Goal: Task Accomplishment & Management: Use online tool/utility

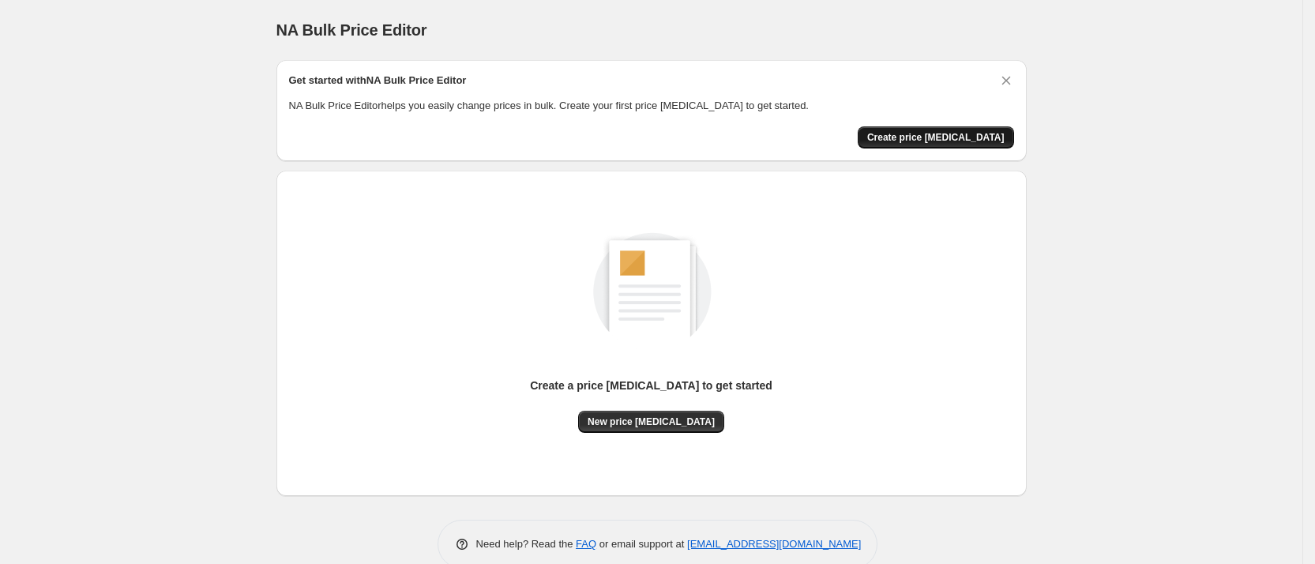
click at [926, 134] on span "Create price [MEDICAL_DATA]" at bounding box center [935, 137] width 137 height 13
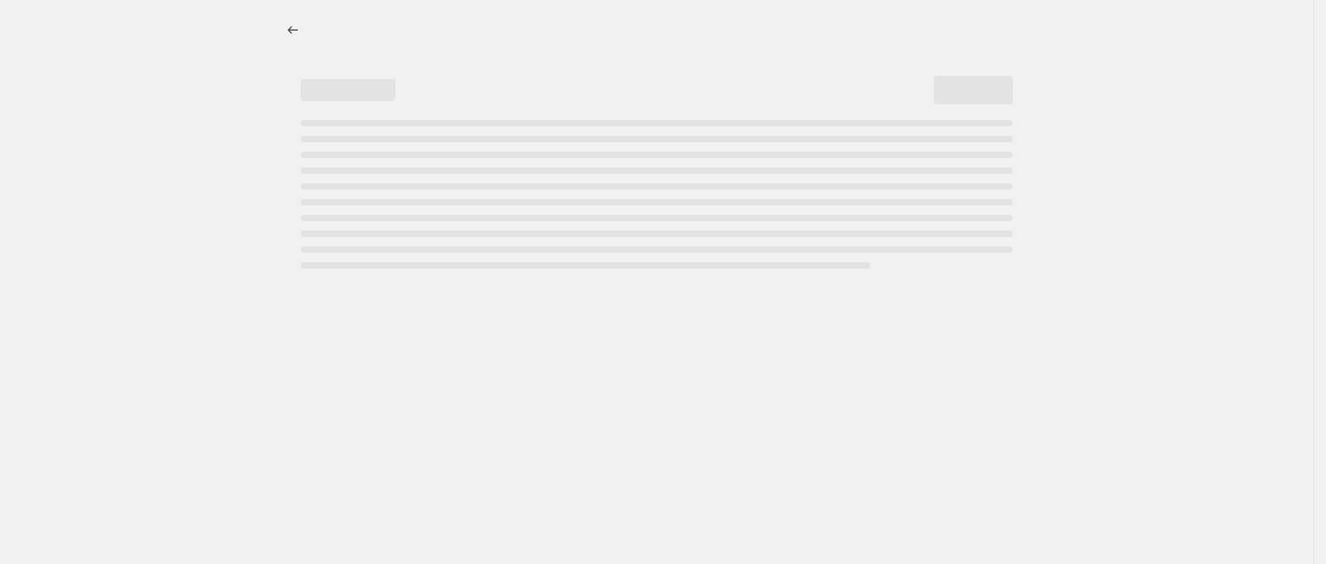
select select "percentage"
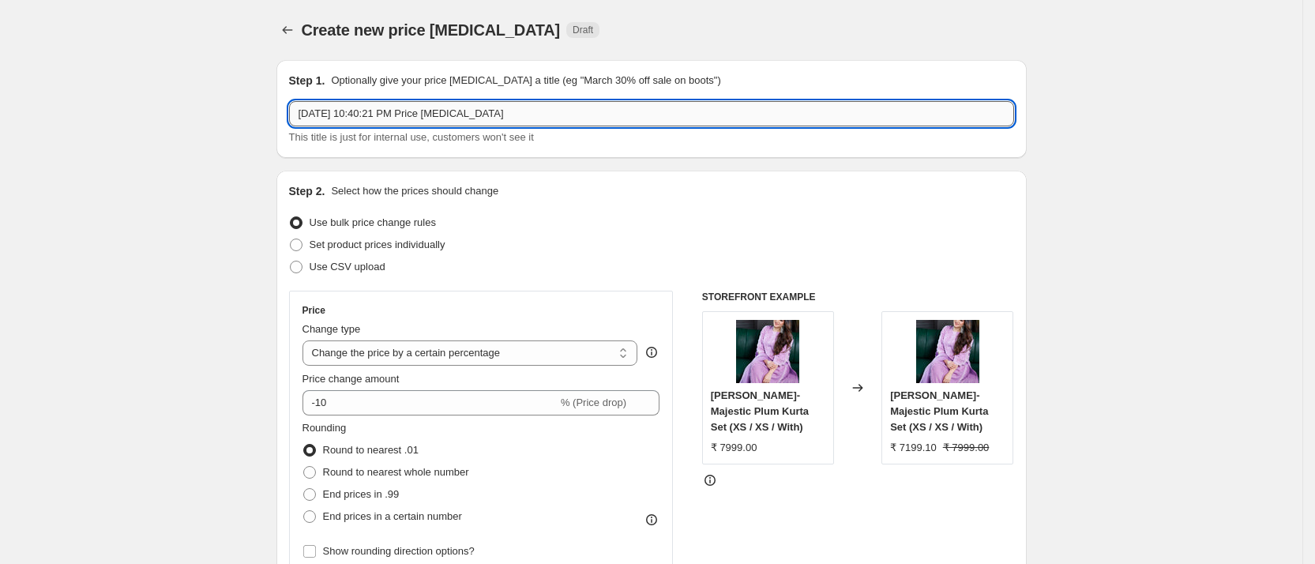
click at [546, 119] on input "[DATE] 10:40:21 PM Price [MEDICAL_DATA]" at bounding box center [651, 113] width 725 height 25
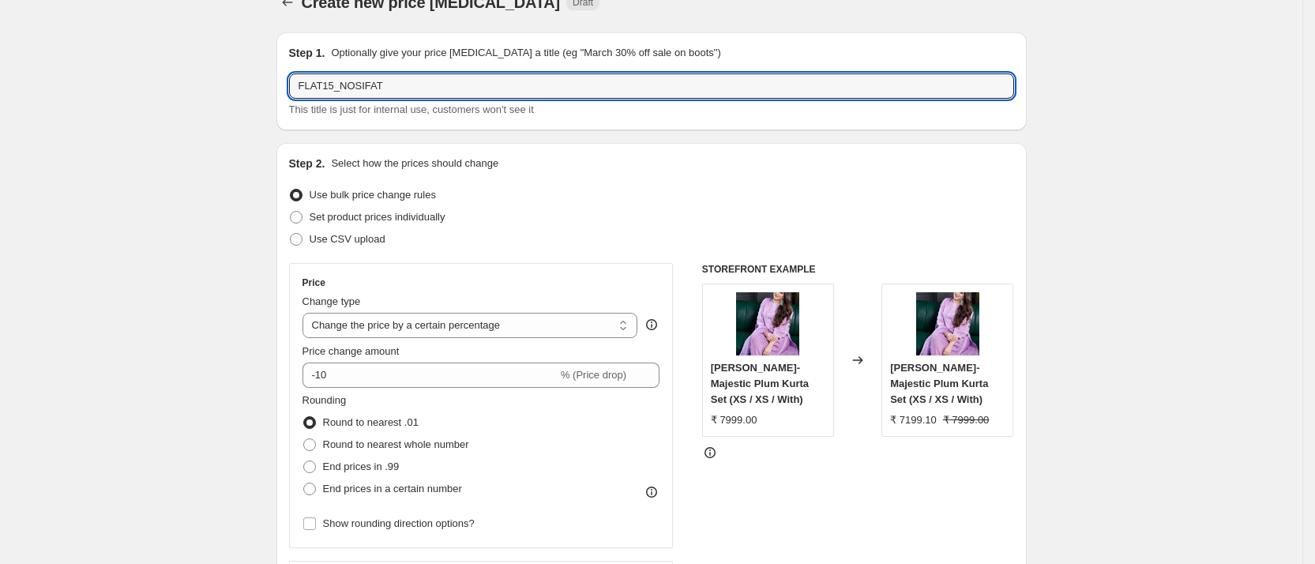
scroll to position [28, 0]
type input "FLAT15_NOSIFAT"
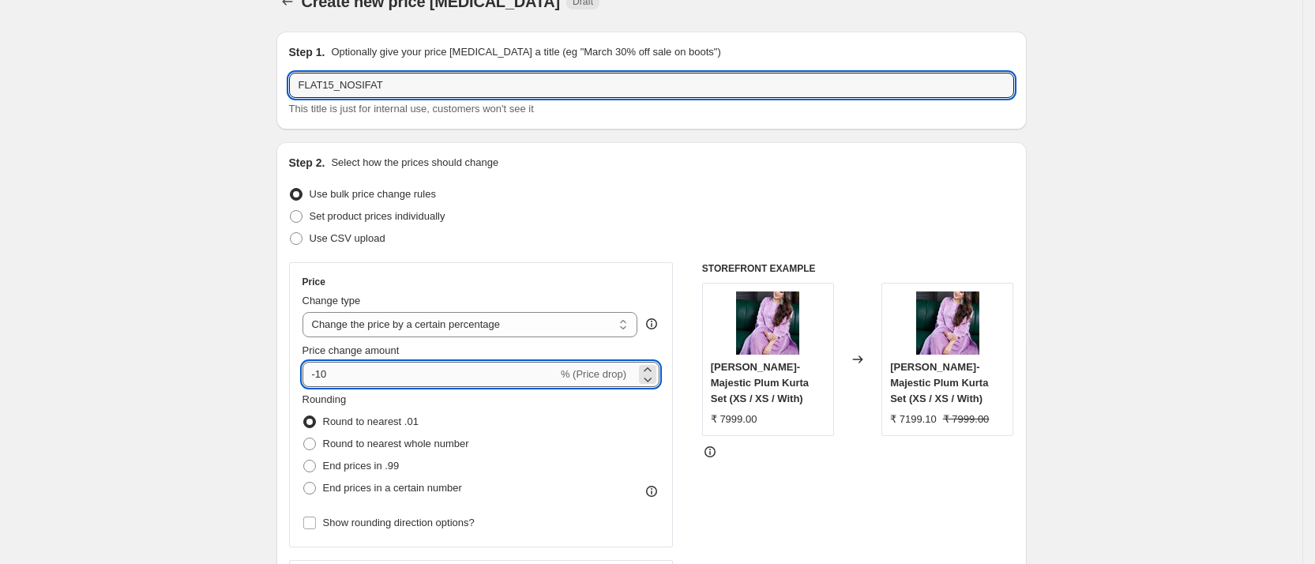
click at [479, 367] on input "-10" at bounding box center [429, 374] width 255 height 25
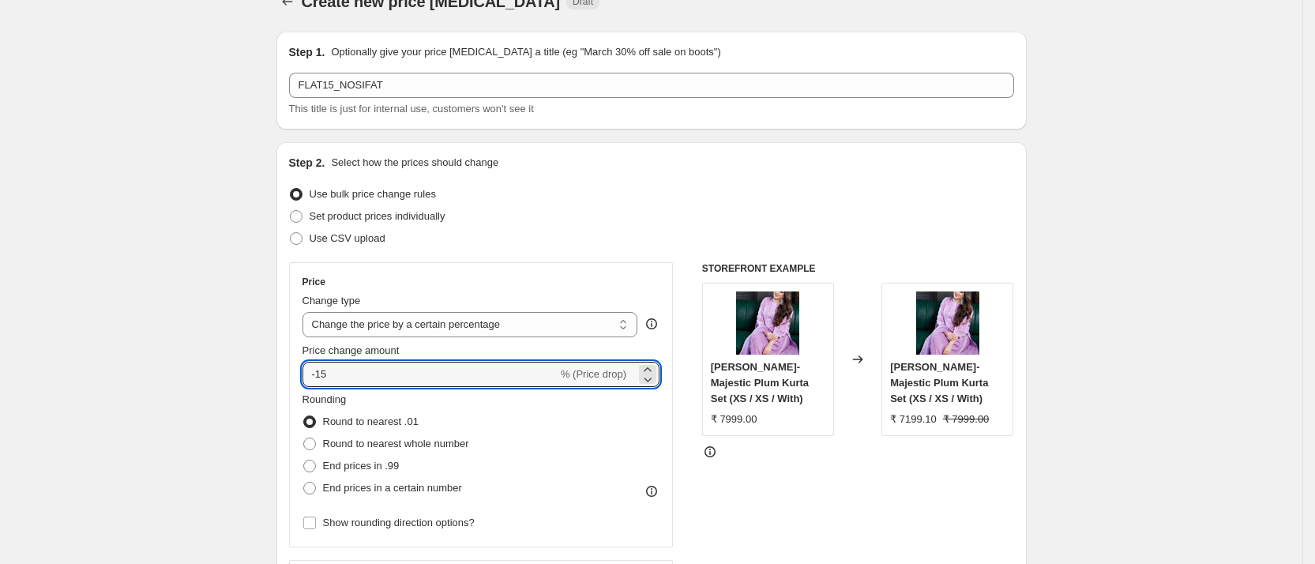
type input "-15"
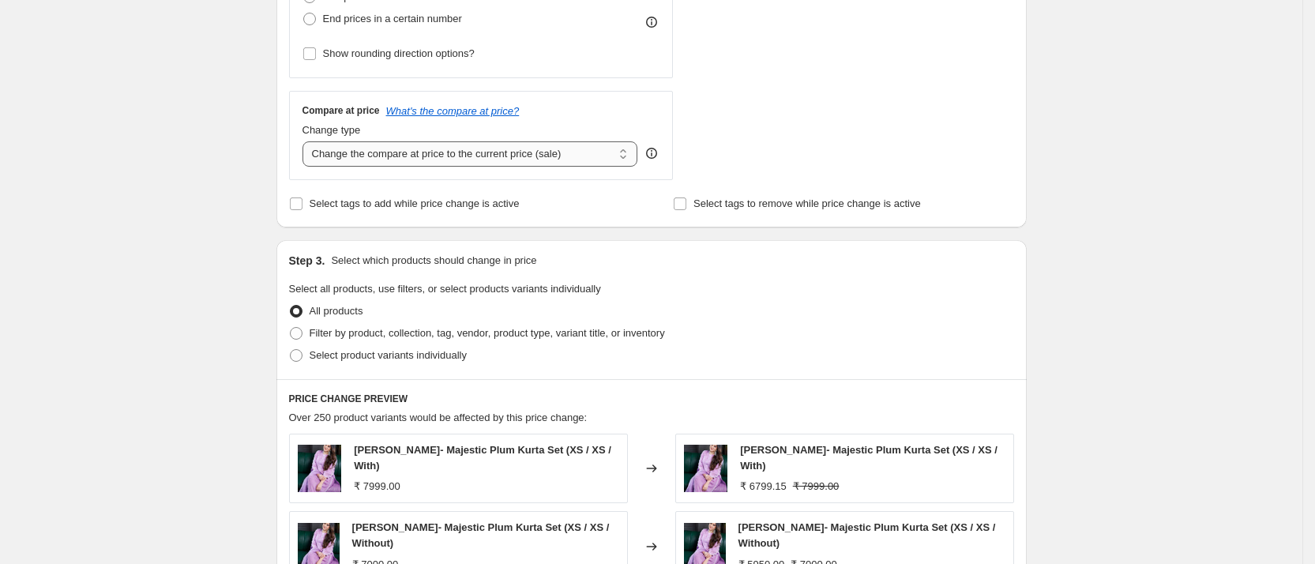
scroll to position [500, 0]
click at [420, 330] on span "Filter by product, collection, tag, vendor, product type, variant title, or inv…" at bounding box center [486, 330] width 355 height 12
click at [291, 325] on input "Filter by product, collection, tag, vendor, product type, variant title, or inv…" at bounding box center [290, 324] width 1 height 1
radio input "true"
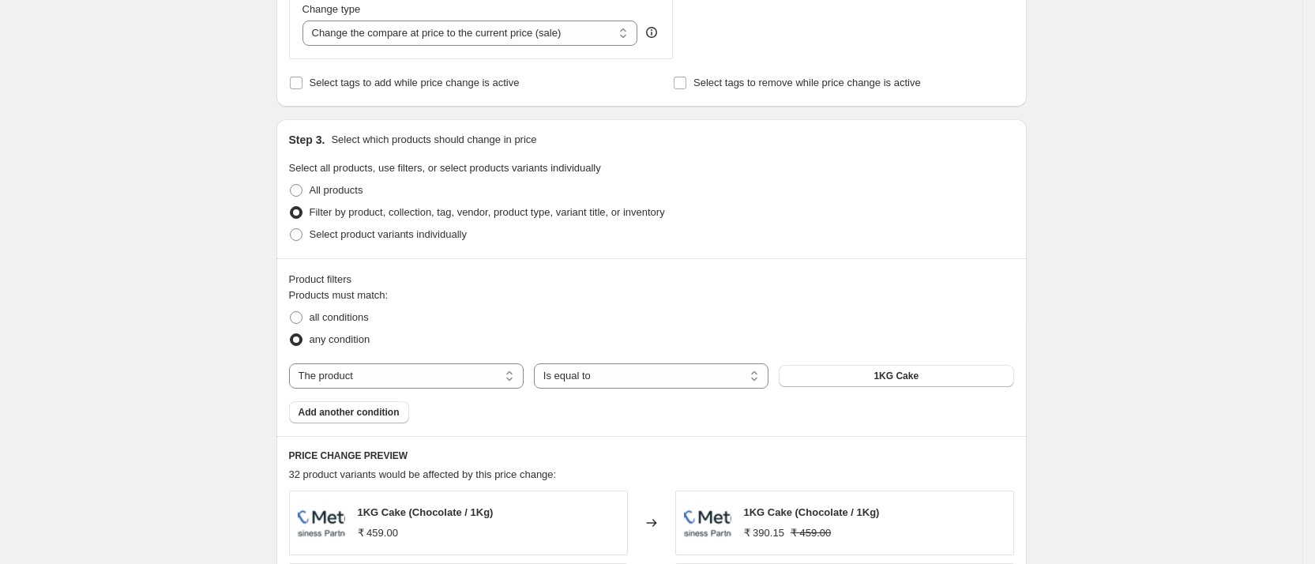
scroll to position [620, 0]
click at [437, 369] on select "The product The product's collection The product's tag The product's vendor The…" at bounding box center [406, 374] width 234 height 25
select select "collection"
click at [853, 381] on button "Accessories" at bounding box center [895, 374] width 234 height 22
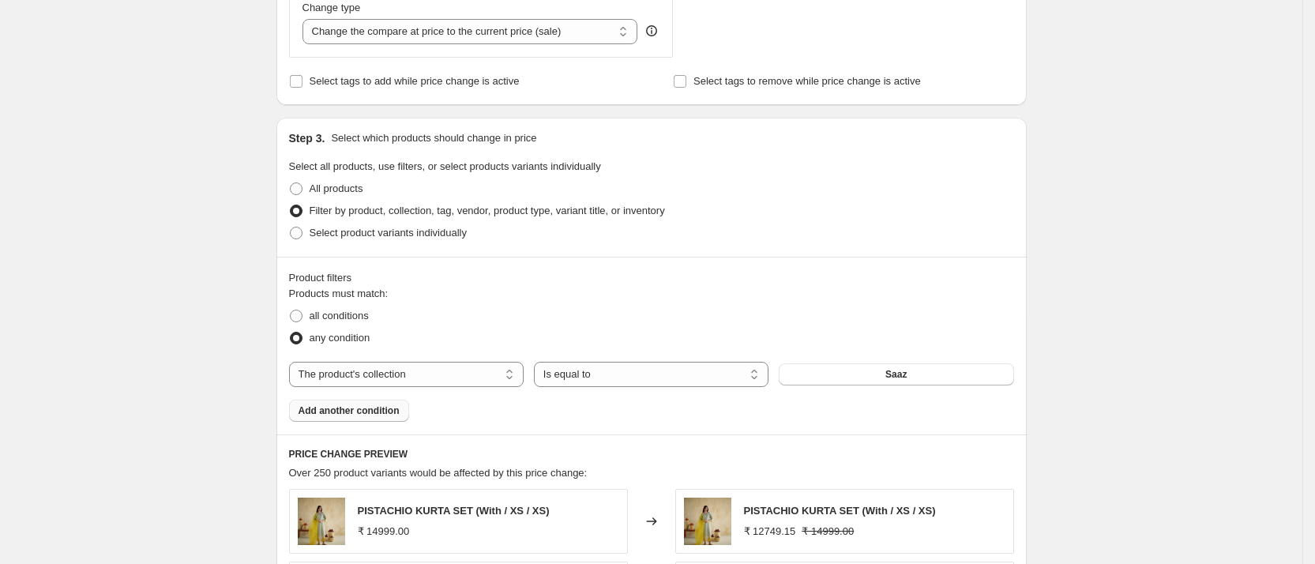
click at [386, 407] on span "Add another condition" at bounding box center [348, 410] width 101 height 13
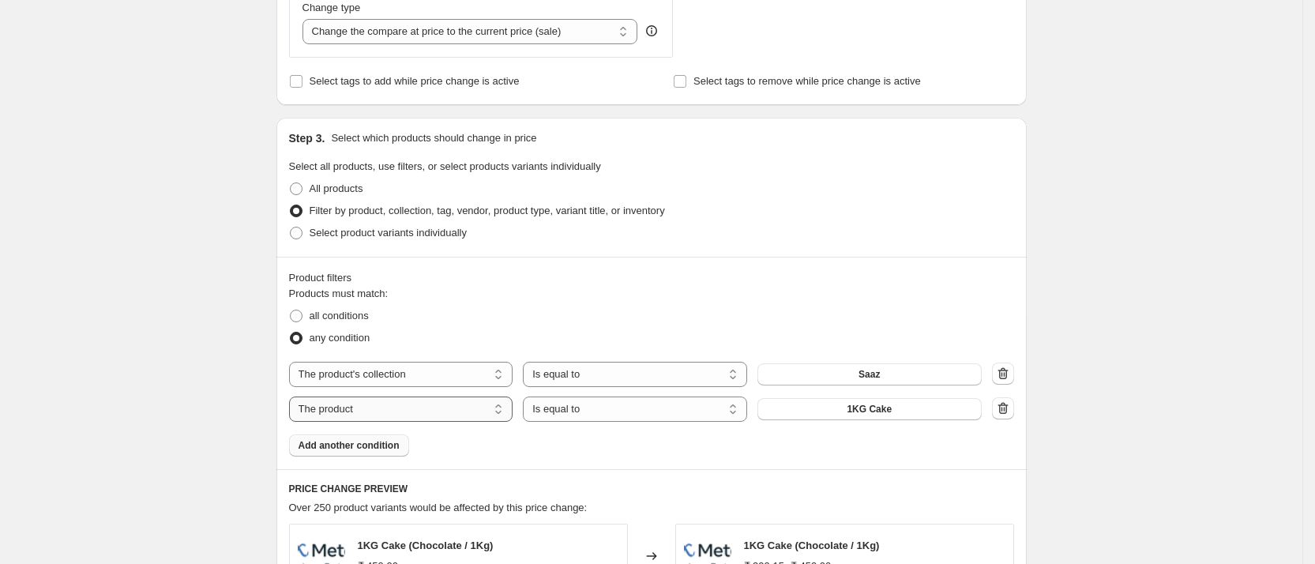
click at [424, 407] on select "The product The product's collection The product's tag The product's vendor The…" at bounding box center [401, 408] width 224 height 25
select select "collection"
click at [858, 411] on span "Accessories" at bounding box center [869, 409] width 56 height 13
click at [363, 439] on span "Add another condition" at bounding box center [348, 445] width 101 height 13
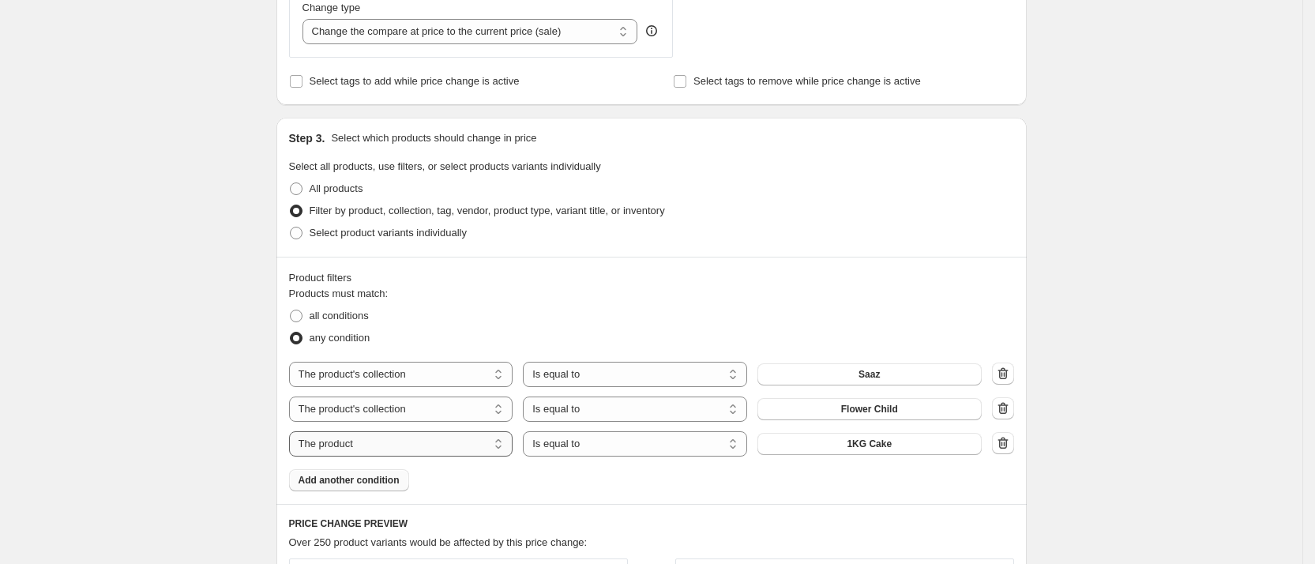
click at [446, 442] on select "The product The product's collection The product's tag The product's vendor The…" at bounding box center [401, 443] width 224 height 25
select select "collection"
click at [823, 452] on button "Accessories" at bounding box center [869, 444] width 224 height 22
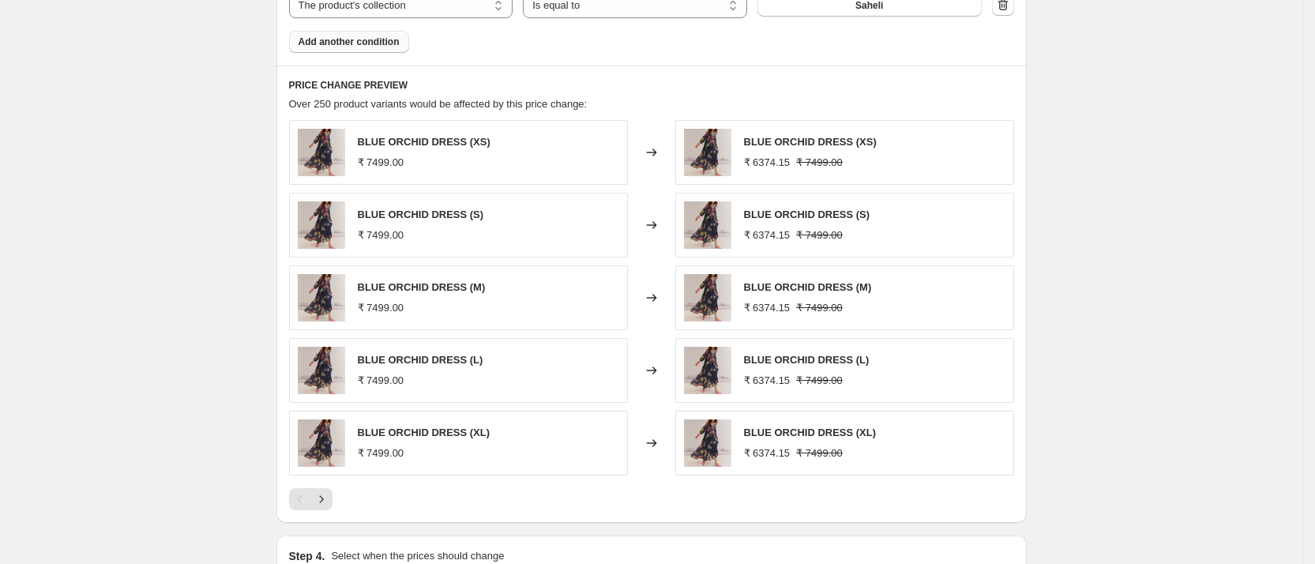
scroll to position [1262, 0]
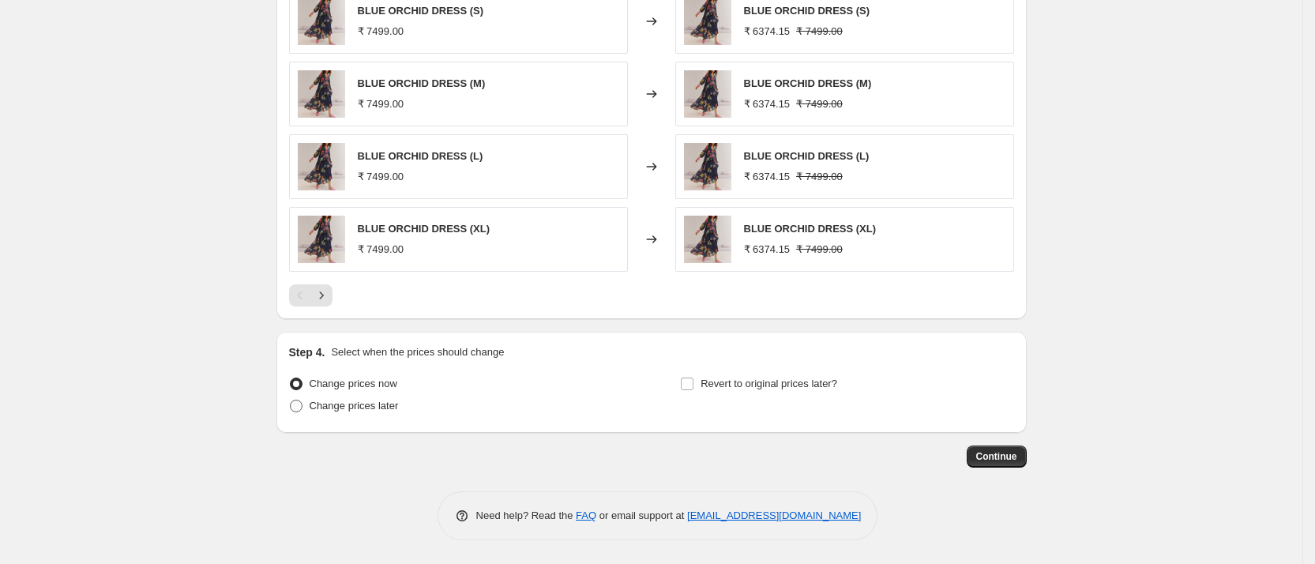
click at [373, 403] on span "Change prices later" at bounding box center [353, 405] width 89 height 12
click at [291, 400] on input "Change prices later" at bounding box center [290, 399] width 1 height 1
radio input "true"
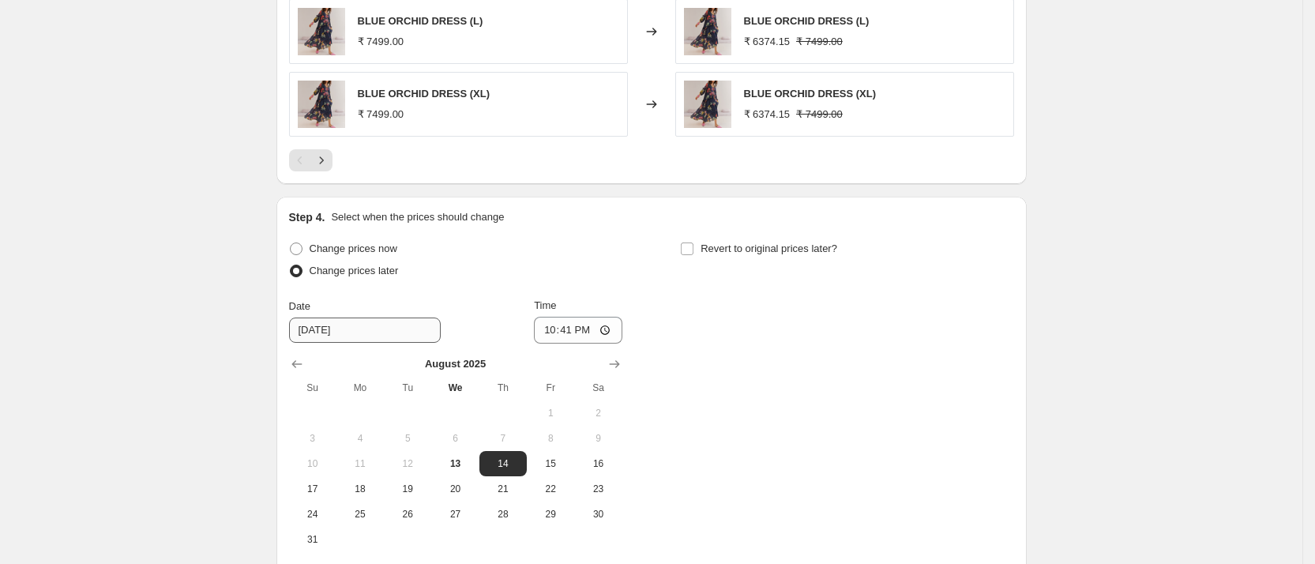
scroll to position [1412, 0]
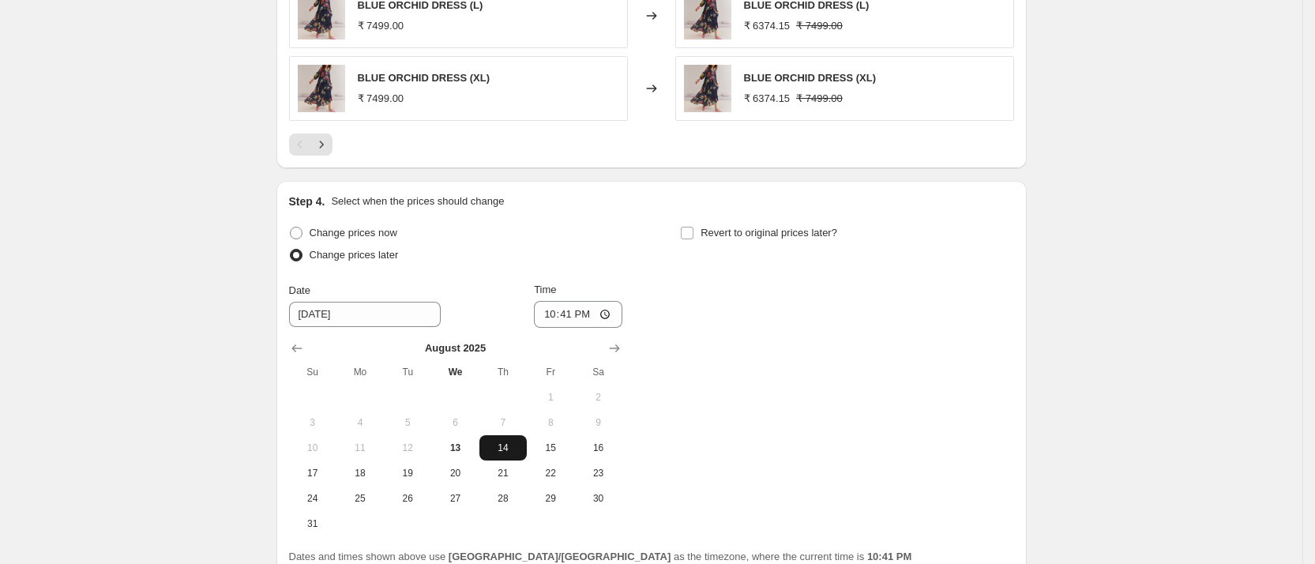
click at [504, 448] on span "14" at bounding box center [503, 447] width 35 height 13
click at [551, 308] on input "22:41" at bounding box center [578, 314] width 88 height 27
type input "20:00"
click at [812, 342] on div "Change prices now Change prices later Date [DATE] Time 20:00 [DATE] Su Mo Tu We…" at bounding box center [651, 379] width 725 height 314
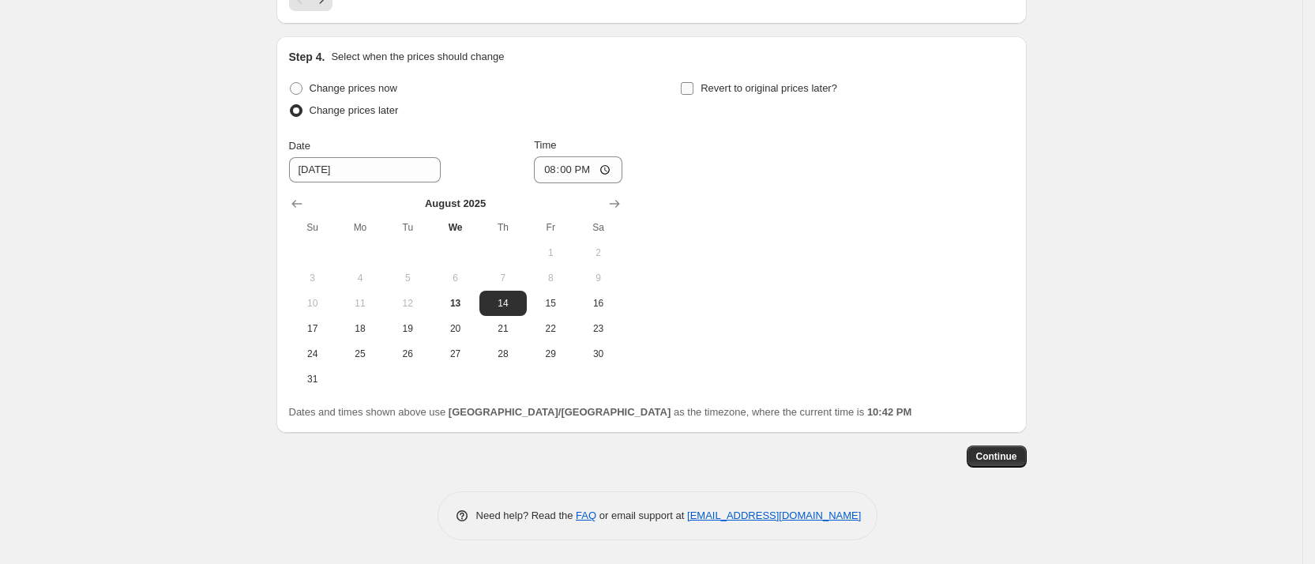
click at [771, 82] on span "Revert to original prices later?" at bounding box center [768, 88] width 137 height 12
click at [693, 82] on input "Revert to original prices later?" at bounding box center [687, 88] width 13 height 13
checkbox input "true"
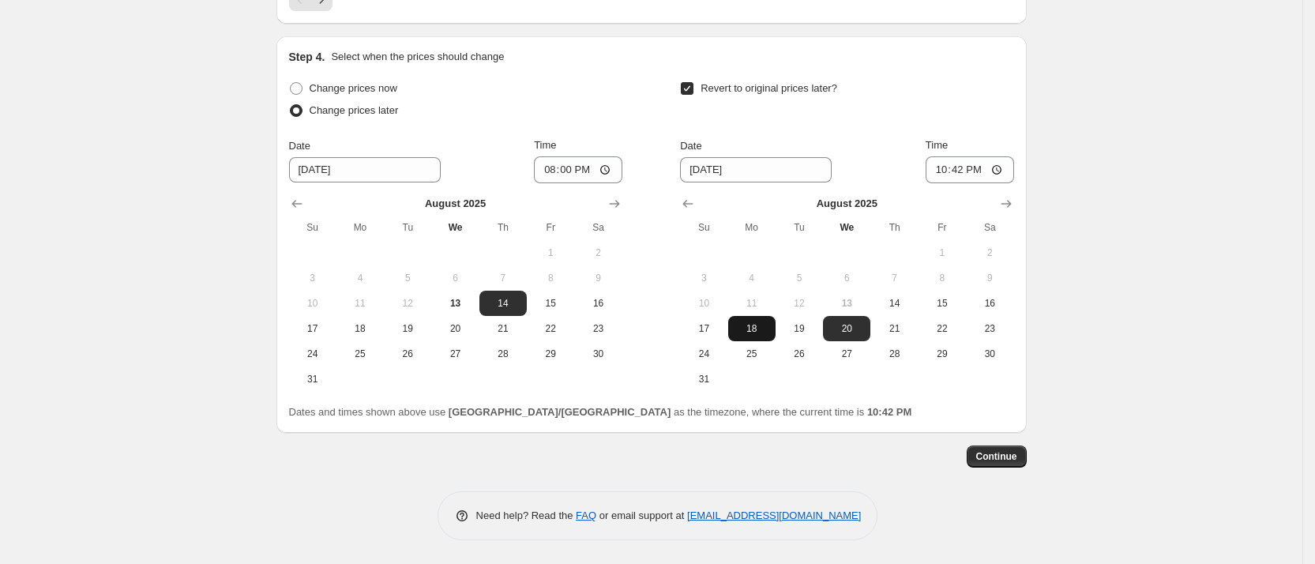
click at [748, 324] on span "18" at bounding box center [751, 328] width 35 height 13
type input "[DATE]"
click at [939, 164] on input "22:42" at bounding box center [969, 169] width 88 height 27
click at [958, 170] on input "13:42" at bounding box center [969, 169] width 88 height 27
click at [936, 170] on input "13:00" at bounding box center [969, 169] width 88 height 27
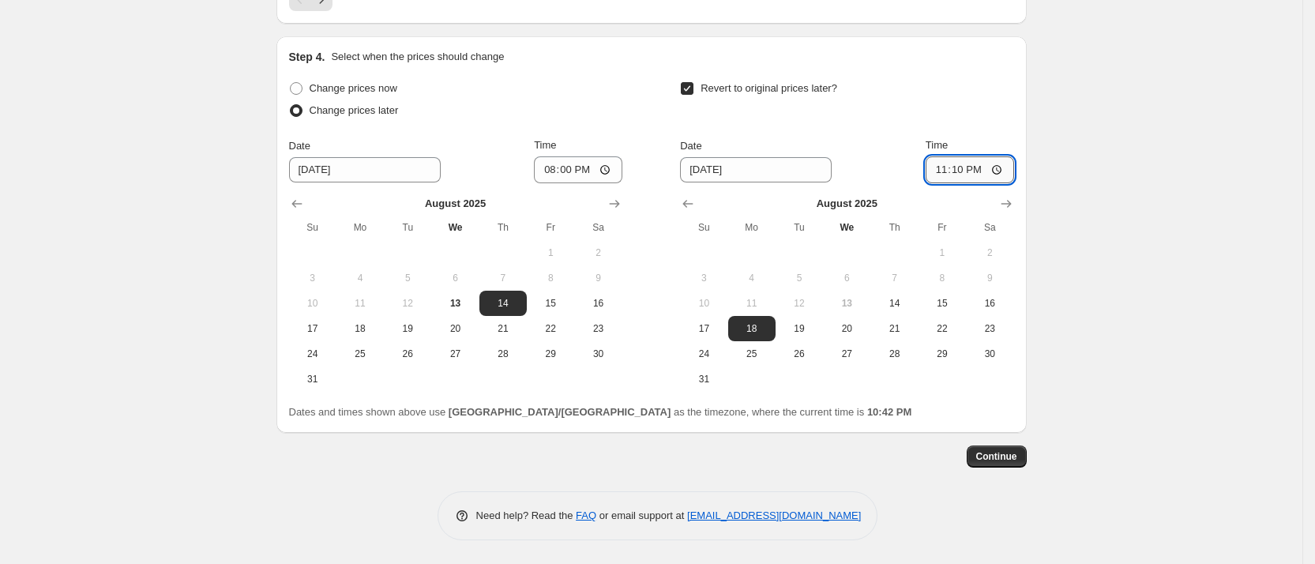
click at [970, 166] on input "23:10" at bounding box center [969, 169] width 88 height 27
click at [978, 174] on input "23:10" at bounding box center [969, 169] width 88 height 27
type input "11:10"
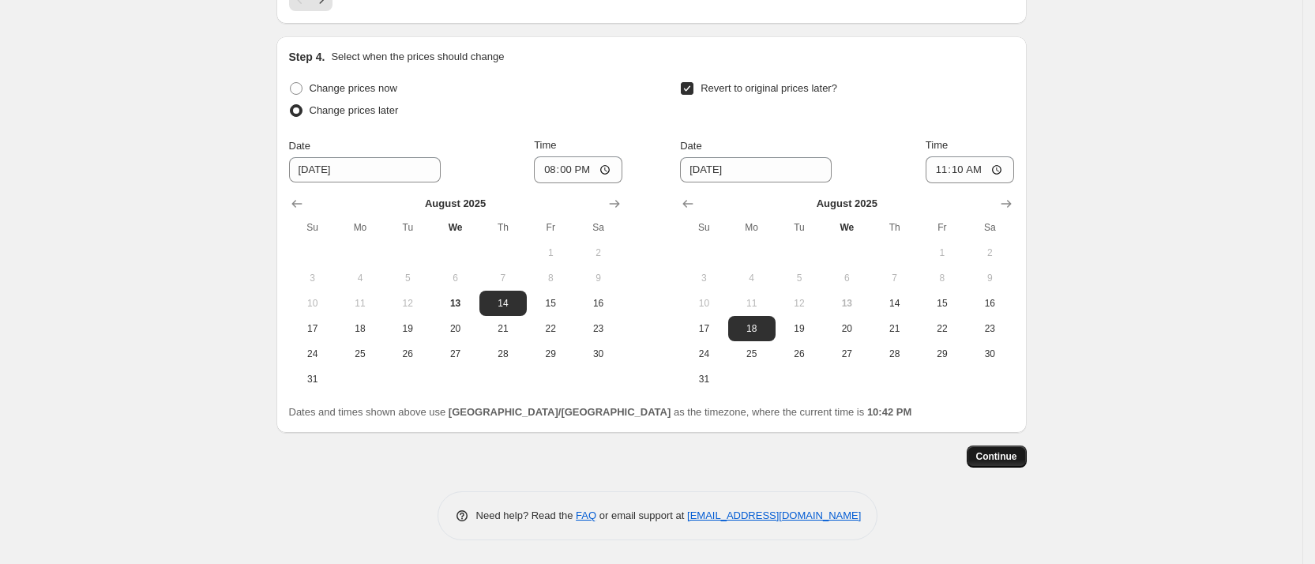
click at [979, 445] on button "Continue" at bounding box center [996, 456] width 60 height 22
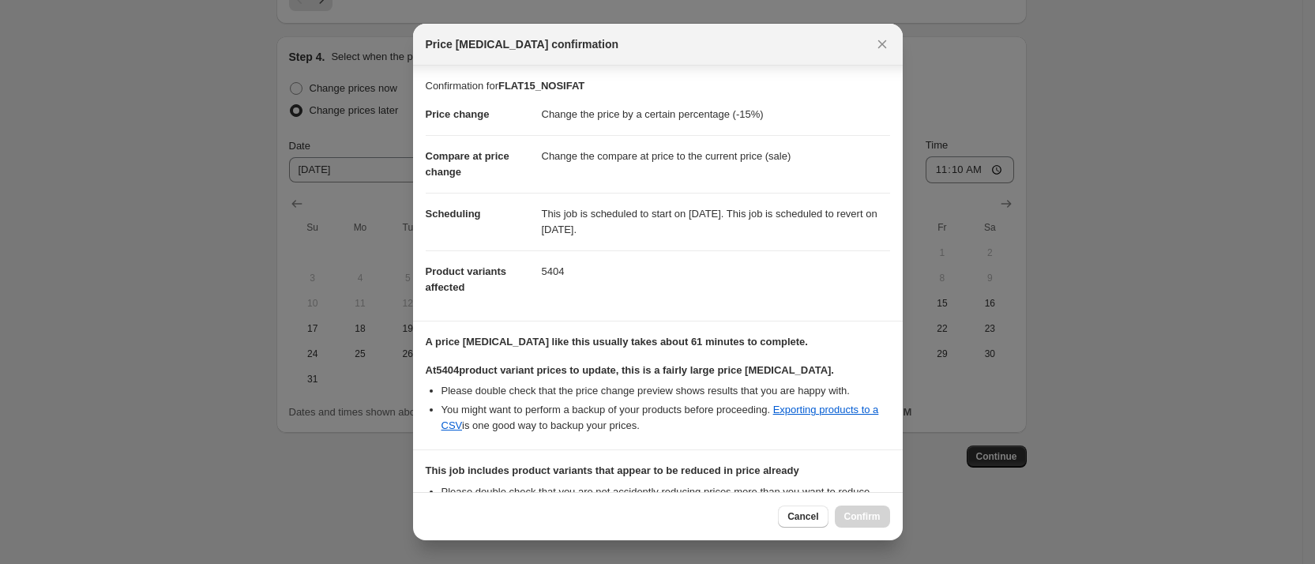
scroll to position [201, 0]
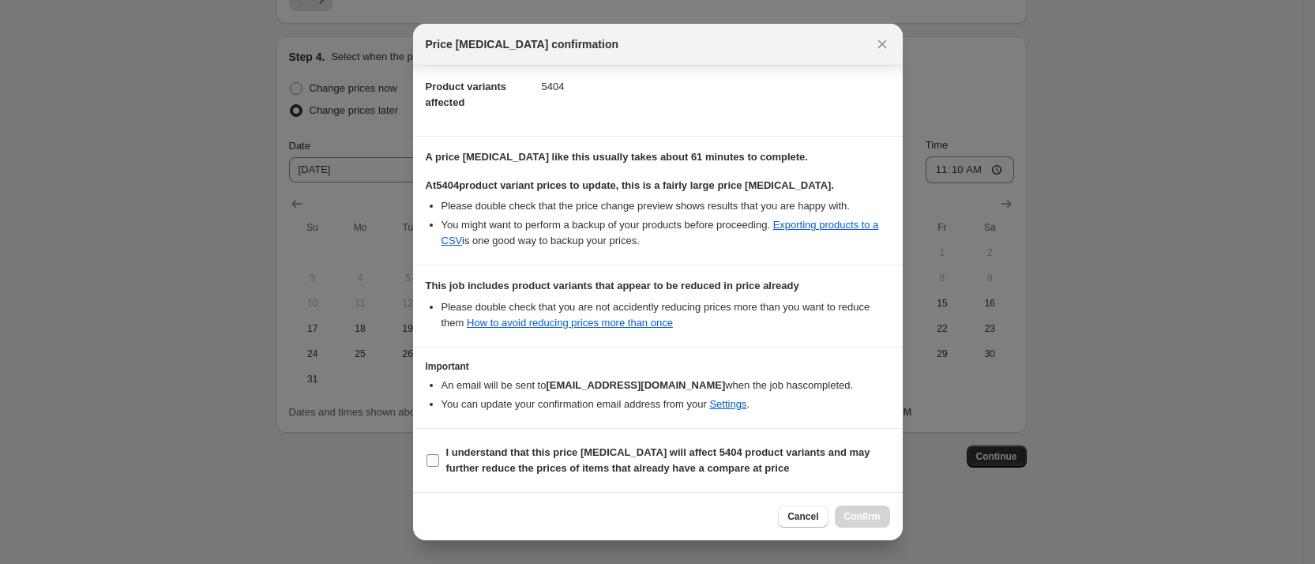
click at [526, 451] on b "I understand that this price [MEDICAL_DATA] will affect 5404 product variants a…" at bounding box center [658, 460] width 424 height 28
click at [439, 454] on input "I understand that this price [MEDICAL_DATA] will affect 5404 product variants a…" at bounding box center [432, 460] width 13 height 13
checkbox input "true"
click at [865, 519] on span "Confirm" at bounding box center [862, 516] width 36 height 13
